Goal: Transaction & Acquisition: Download file/media

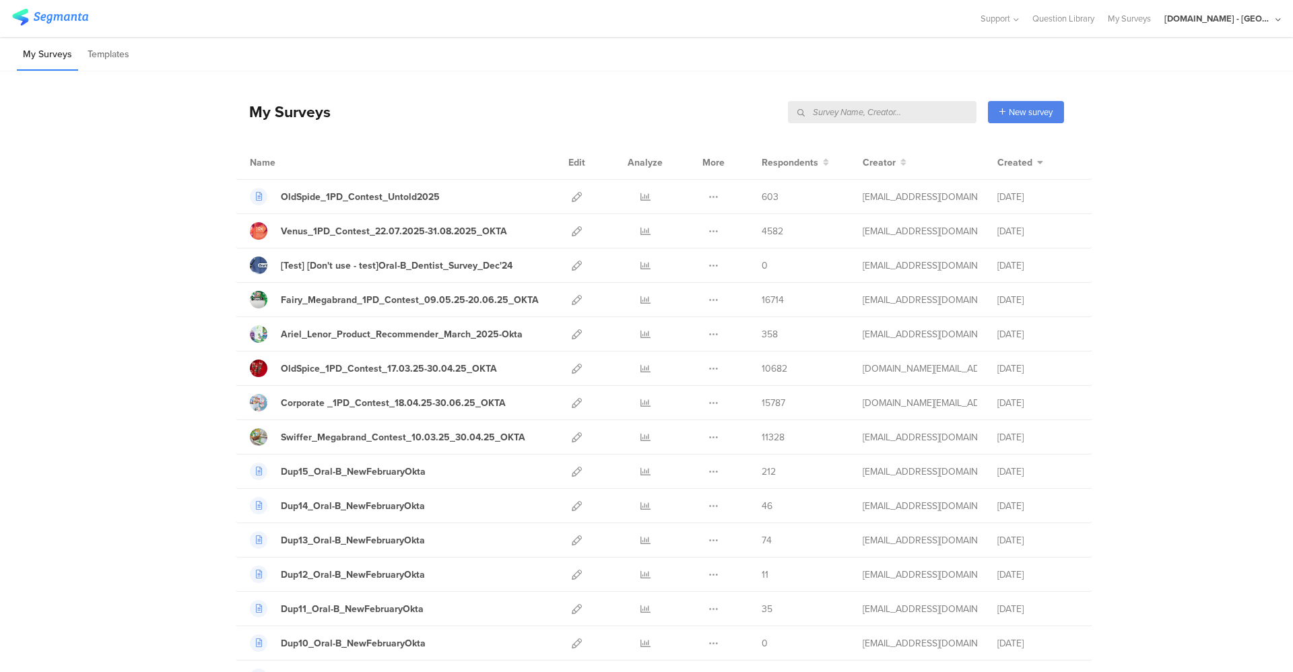
click at [910, 107] on input "text" at bounding box center [882, 112] width 189 height 22
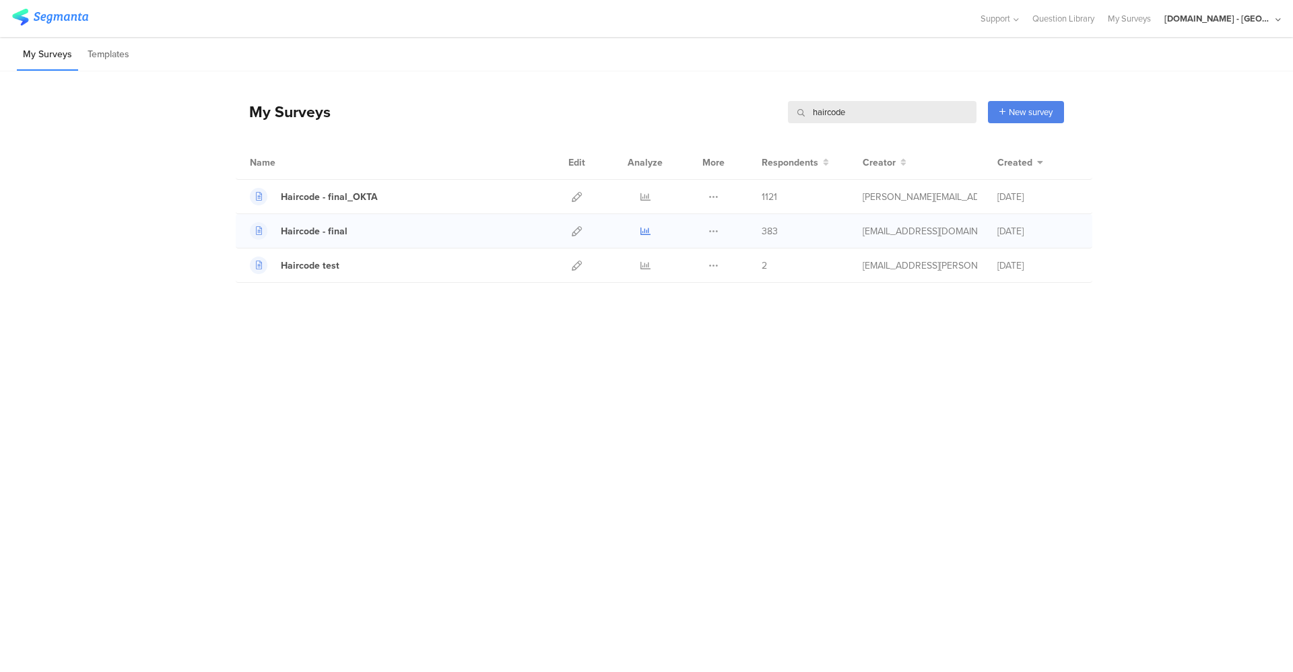
type input "haircode"
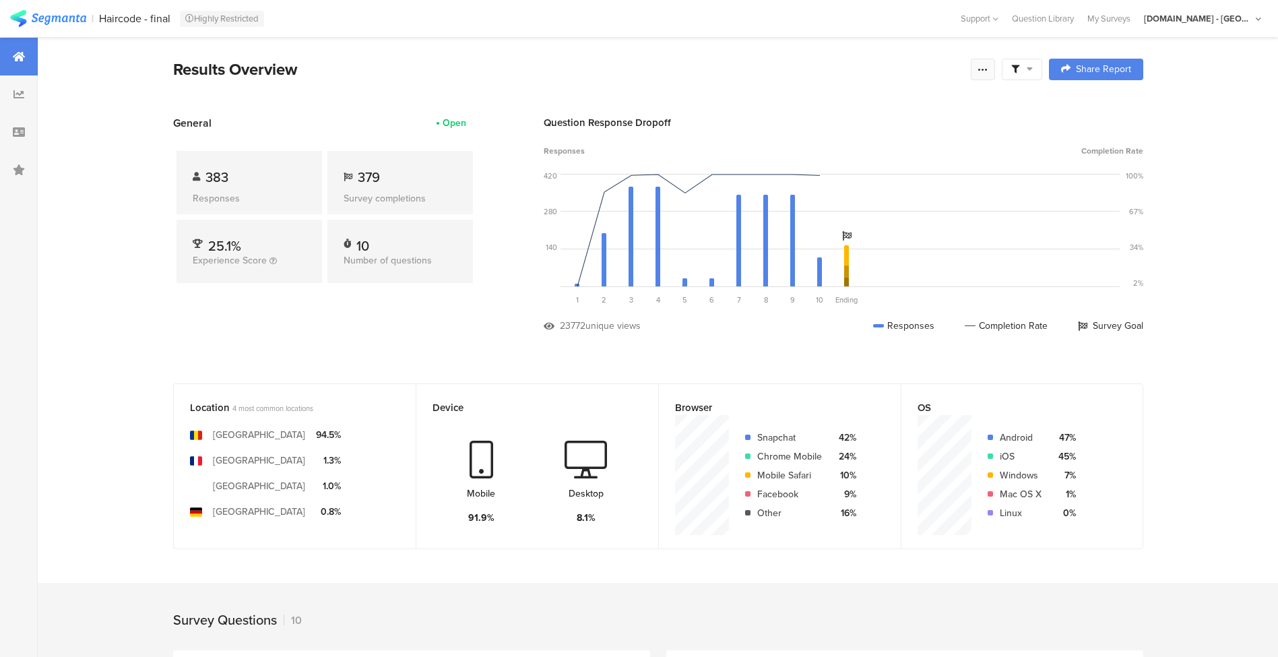
click at [988, 68] on icon at bounding box center [983, 69] width 11 height 11
click at [875, 202] on div "Export Results" at bounding box center [894, 205] width 216 height 13
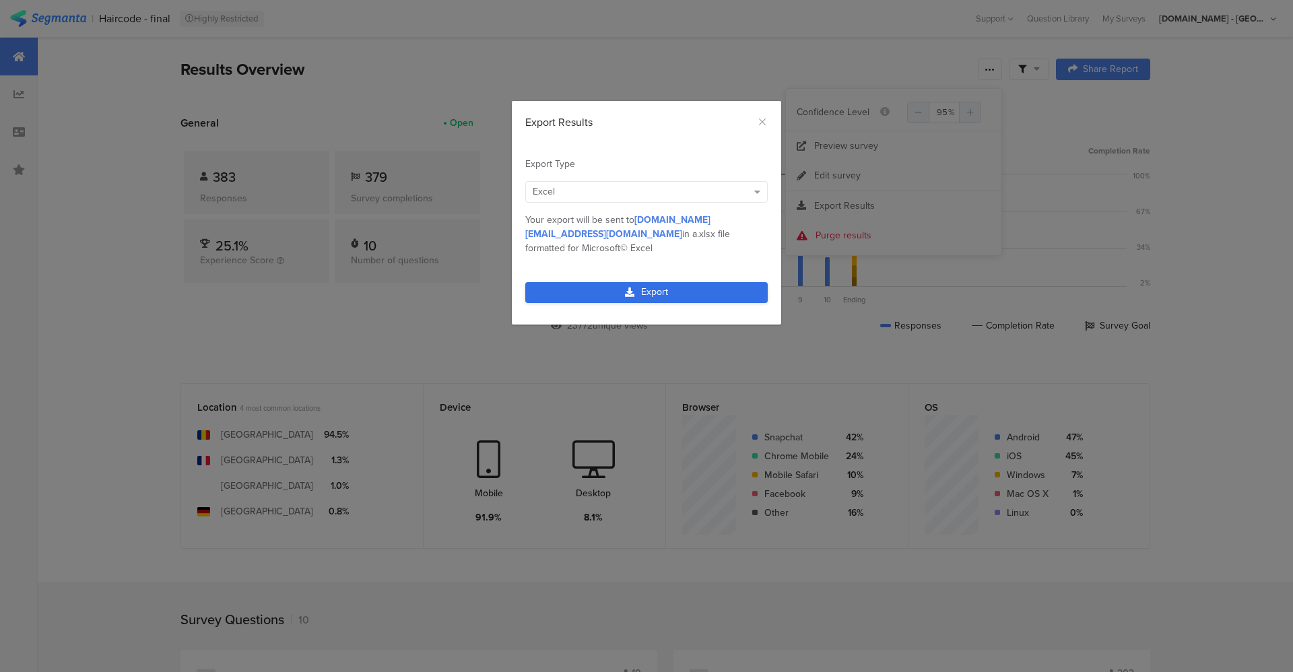
click at [647, 282] on link "Export" at bounding box center [646, 292] width 243 height 21
